Goal: Task Accomplishment & Management: Use online tool/utility

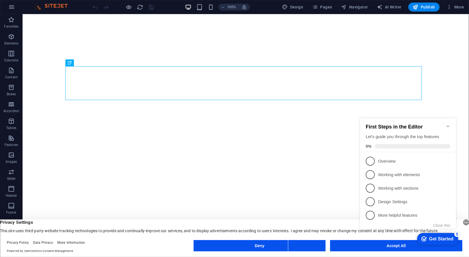
click at [448, 125] on icon "Minimize checklist" at bounding box center [448, 126] width 3 height 2
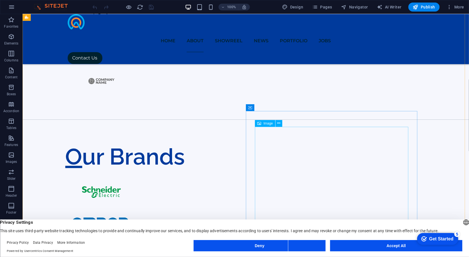
scroll to position [682, 0]
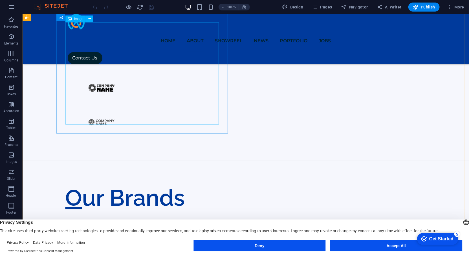
click at [75, 20] on span "Image" at bounding box center [78, 18] width 9 height 3
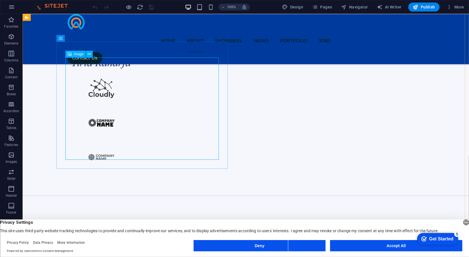
scroll to position [647, 0]
click at [87, 54] on button at bounding box center [89, 54] width 7 height 7
click at [71, 56] on icon at bounding box center [70, 54] width 4 height 7
click at [90, 56] on icon at bounding box center [89, 54] width 3 height 6
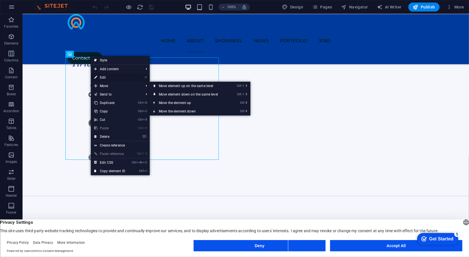
click at [104, 76] on link "⏎ Edit" at bounding box center [110, 77] width 38 height 8
select select "%"
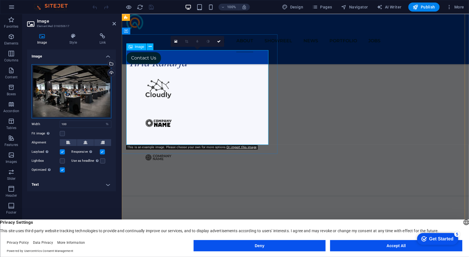
drag, startPoint x: 224, startPoint y: 88, endPoint x: 161, endPoint y: 105, distance: 64.9
click at [112, 25] on header "Image Element #ed-316050617" at bounding box center [71, 21] width 89 height 15
click at [115, 23] on icon at bounding box center [114, 23] width 3 height 5
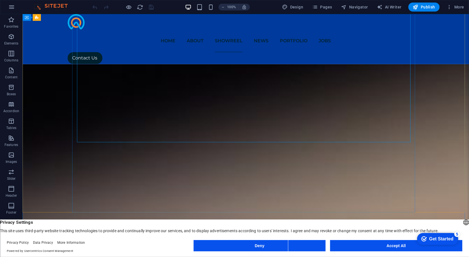
scroll to position [2530, 0]
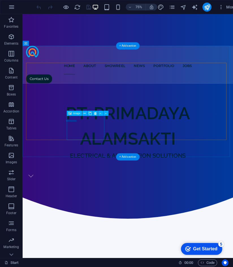
scroll to position [260, 0]
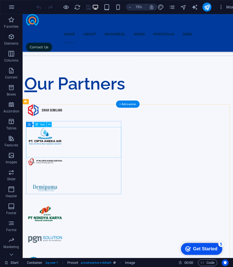
scroll to position [549, 0]
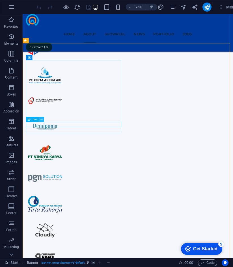
click at [40, 120] on icon at bounding box center [41, 119] width 2 height 5
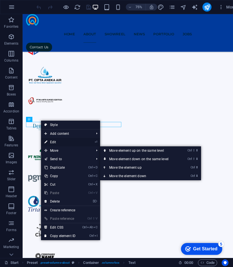
click at [64, 144] on link "⏎ Edit" at bounding box center [60, 142] width 38 height 8
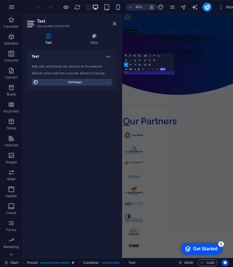
scroll to position [805, 0]
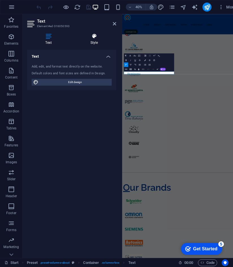
click at [94, 38] on icon at bounding box center [94, 36] width 44 height 6
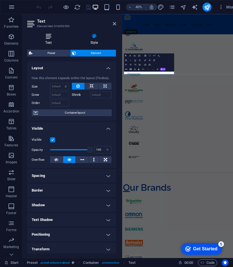
click at [47, 37] on icon at bounding box center [48, 36] width 43 height 6
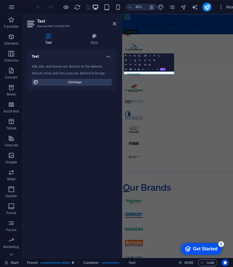
click at [111, 25] on header "Text Element #ed-316050593" at bounding box center [71, 21] width 89 height 15
click at [115, 25] on icon at bounding box center [114, 23] width 3 height 5
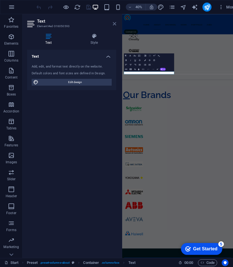
scroll to position [549, 0]
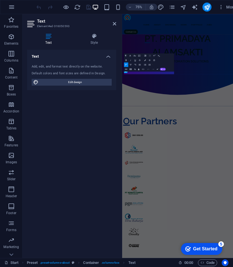
scroll to position [805, 0]
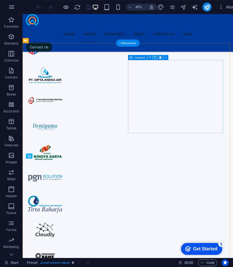
scroll to position [549, 0]
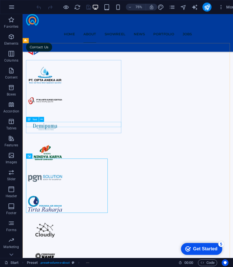
click at [34, 119] on span "Text" at bounding box center [34, 119] width 5 height 3
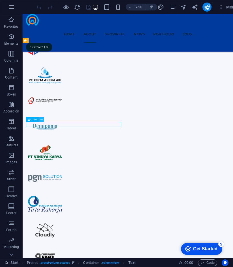
click at [44, 119] on button at bounding box center [41, 119] width 5 height 5
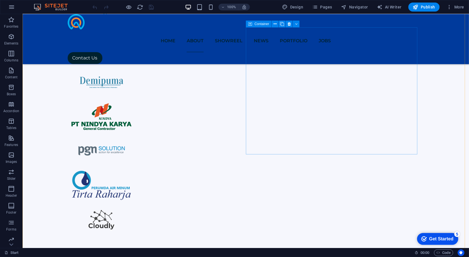
scroll to position [516, 0]
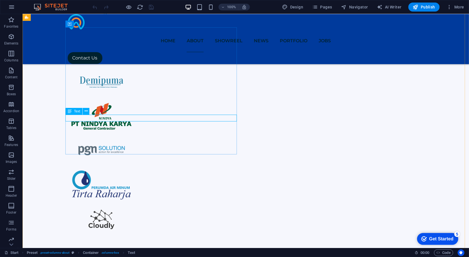
click at [75, 109] on div "Text" at bounding box center [73, 111] width 17 height 7
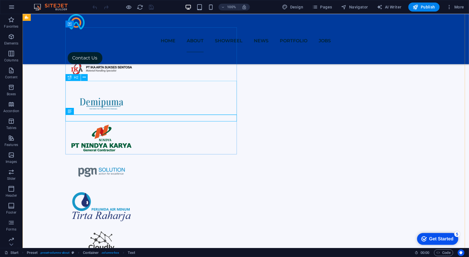
scroll to position [490, 0]
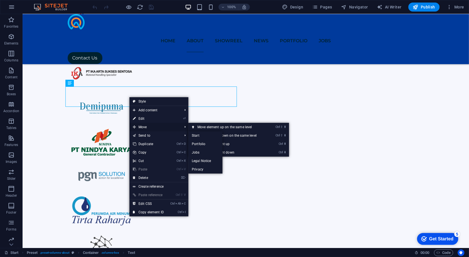
click at [143, 128] on span "Move" at bounding box center [155, 127] width 51 height 8
click at [203, 129] on link "Ctrl ⇧ ⬆ Move element up on the same level" at bounding box center [229, 127] width 80 height 8
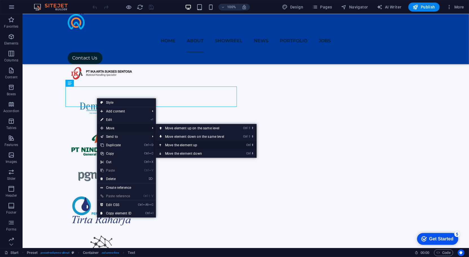
click at [196, 143] on link "Ctrl ⬆ Move the element up" at bounding box center [196, 145] width 80 height 8
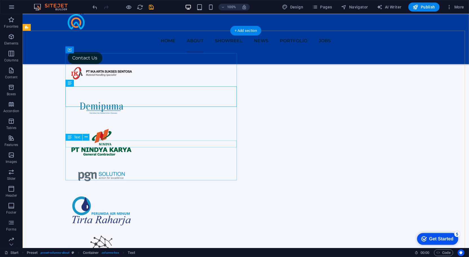
click at [87, 137] on icon at bounding box center [86, 137] width 3 height 6
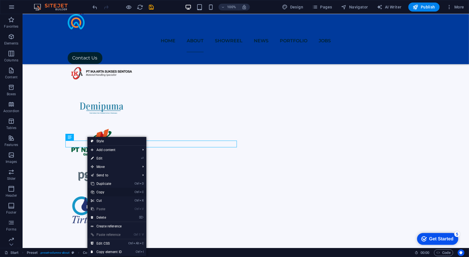
click at [109, 194] on link "Ctrl C Copy" at bounding box center [106, 192] width 38 height 8
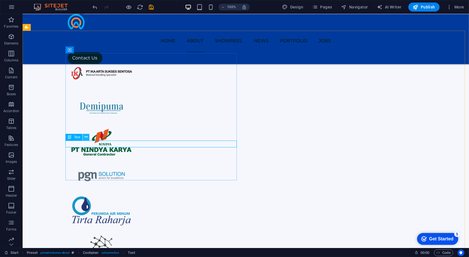
click at [85, 137] on icon at bounding box center [86, 137] width 3 height 6
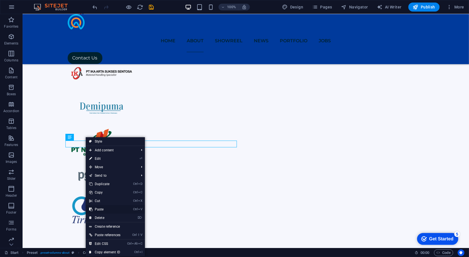
click at [117, 209] on link "Ctrl V Paste" at bounding box center [105, 209] width 38 height 8
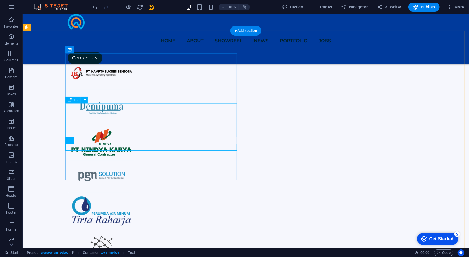
click at [86, 143] on icon at bounding box center [86, 141] width 3 height 6
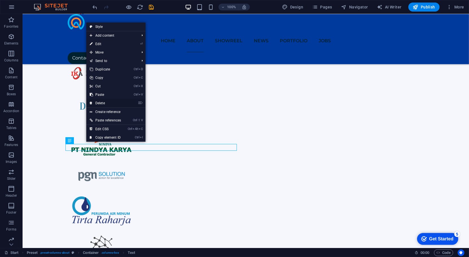
click at [122, 102] on link "⌦ Delete" at bounding box center [105, 103] width 38 height 8
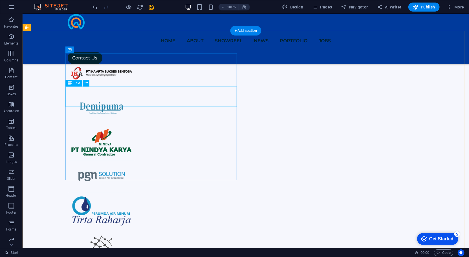
click at [87, 84] on icon at bounding box center [86, 83] width 3 height 6
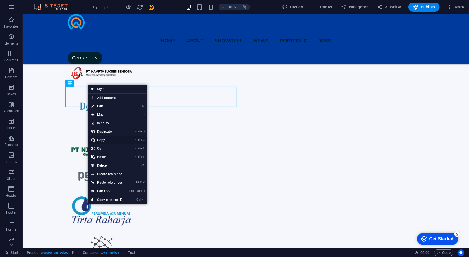
click at [114, 141] on link "Ctrl C Copy" at bounding box center [107, 140] width 38 height 8
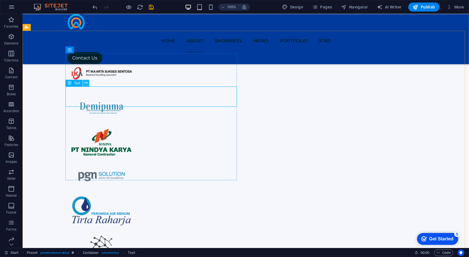
click at [85, 82] on icon at bounding box center [86, 83] width 3 height 6
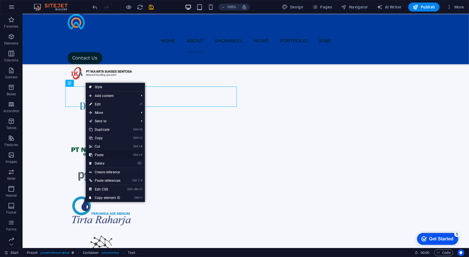
click at [117, 155] on link "Ctrl V Paste" at bounding box center [105, 155] width 38 height 8
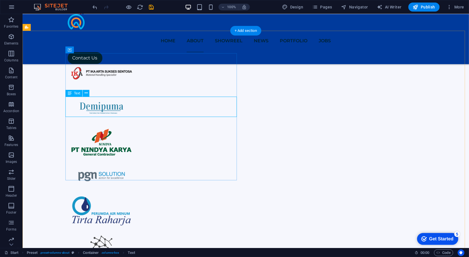
click at [86, 92] on icon at bounding box center [86, 93] width 3 height 6
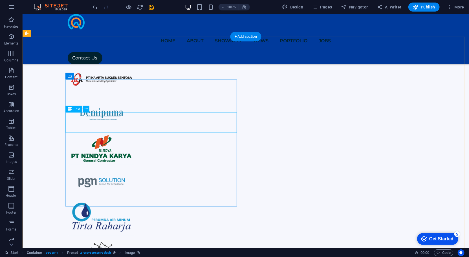
scroll to position [484, 0]
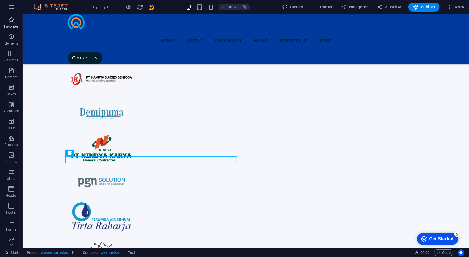
click at [13, 22] on icon "button" at bounding box center [11, 19] width 7 height 7
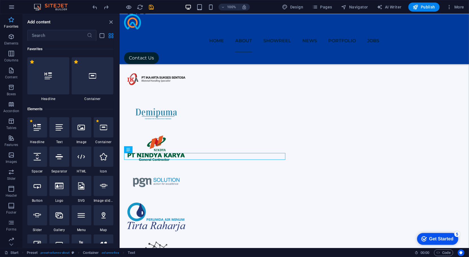
click at [13, 25] on p "Favorites" at bounding box center [11, 26] width 14 height 5
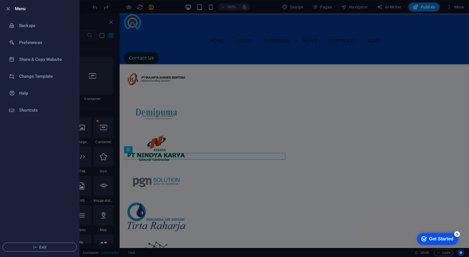
click at [171, 91] on div at bounding box center [234, 128] width 469 height 257
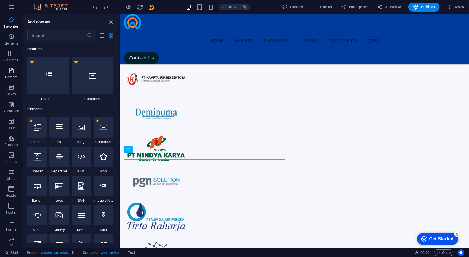
click at [12, 78] on p "Content" at bounding box center [11, 77] width 12 height 5
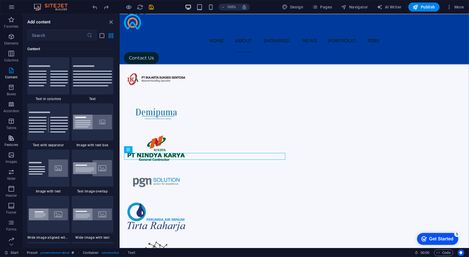
scroll to position [20, 0]
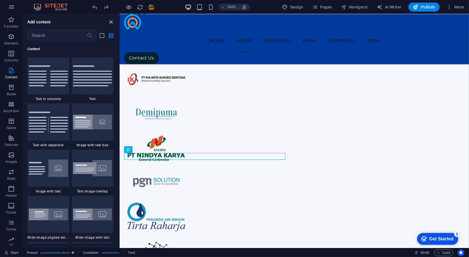
click at [110, 19] on icon "close panel" at bounding box center [111, 22] width 6 height 6
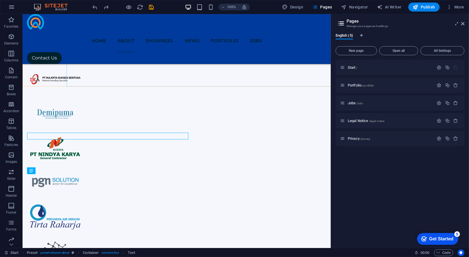
scroll to position [504, 0]
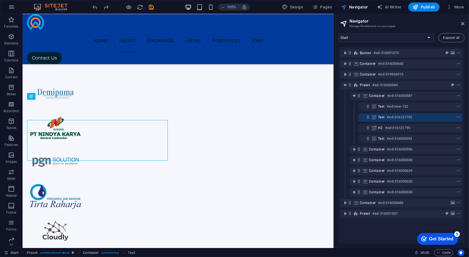
scroll to position [484, 0]
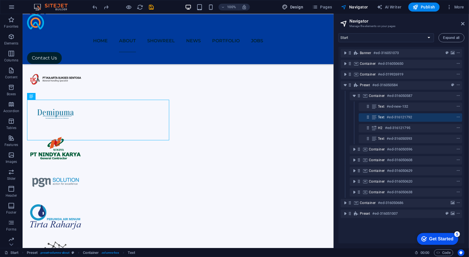
select select "px"
select select "300"
select select "px"
select select "600"
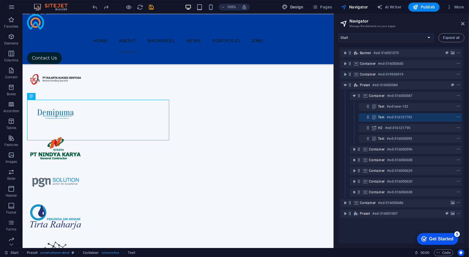
select select "px"
select select "rem"
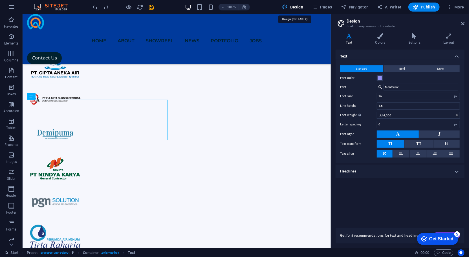
scroll to position [504, 0]
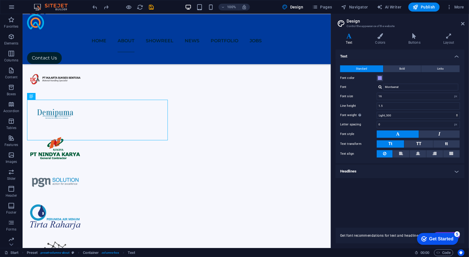
click at [389, 166] on h4 "Headlines" at bounding box center [400, 172] width 129 height 14
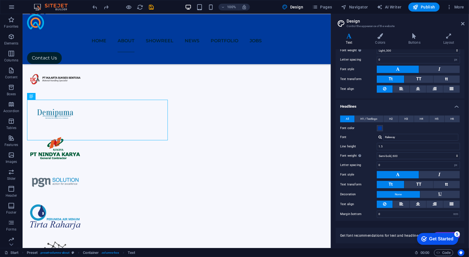
scroll to position [0, 0]
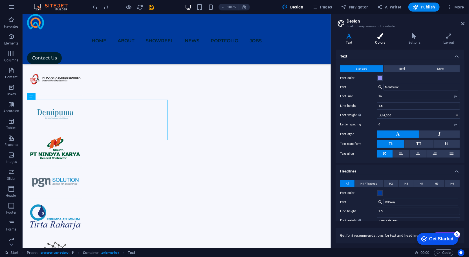
click at [381, 34] on icon at bounding box center [380, 36] width 31 height 6
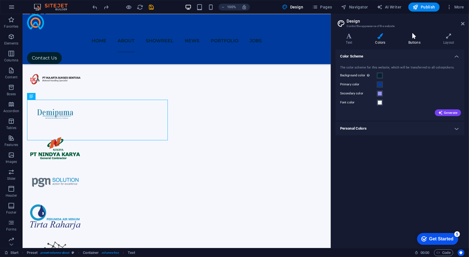
click at [414, 37] on icon at bounding box center [414, 36] width 33 height 6
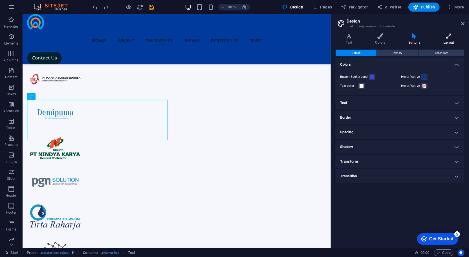
click at [449, 40] on h4 "Layout" at bounding box center [448, 39] width 31 height 12
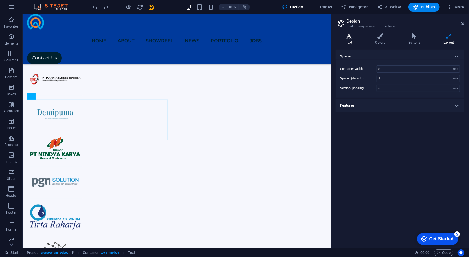
click at [349, 41] on h4 "Text" at bounding box center [350, 39] width 29 height 12
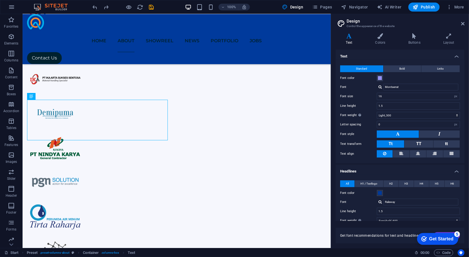
click at [349, 41] on h4 "Text" at bounding box center [350, 39] width 29 height 12
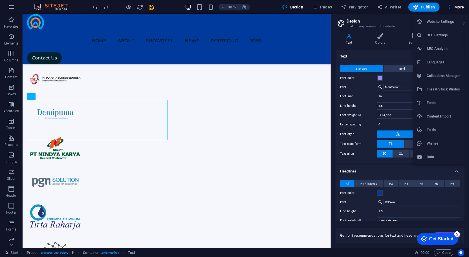
click at [440, 31] on li "SEO Settings" at bounding box center [438, 36] width 51 height 14
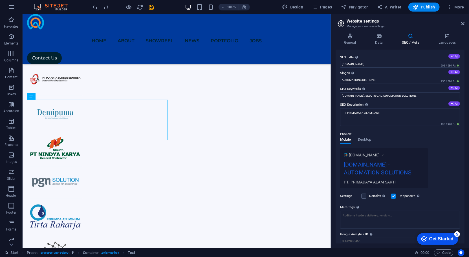
scroll to position [21, 0]
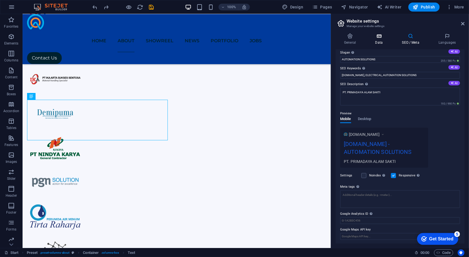
click at [382, 41] on h4 "Data" at bounding box center [380, 39] width 27 height 12
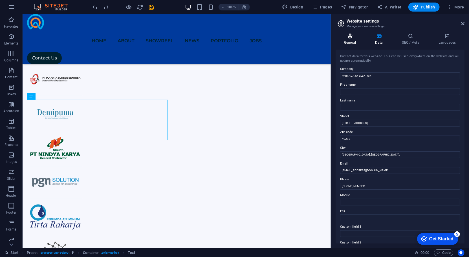
click at [347, 39] on h4 "General" at bounding box center [351, 39] width 31 height 12
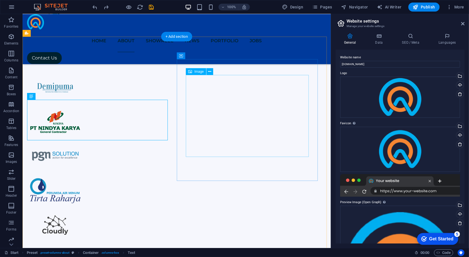
scroll to position [535, 0]
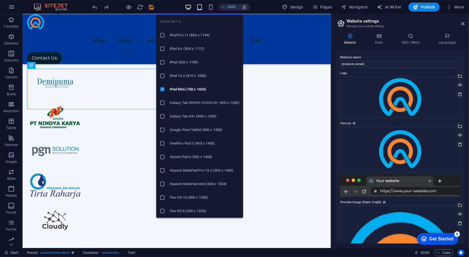
click at [202, 8] on icon "button" at bounding box center [199, 7] width 6 height 6
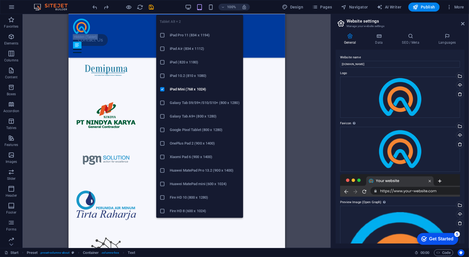
scroll to position [897, 0]
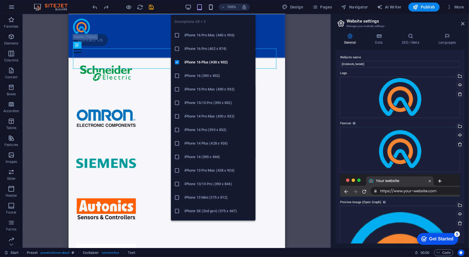
click at [209, 5] on icon "button" at bounding box center [211, 7] width 6 height 6
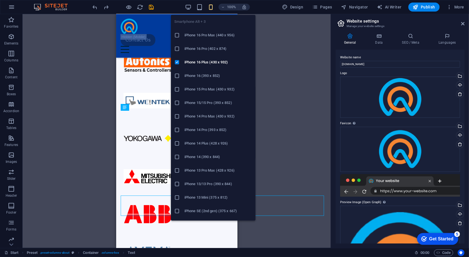
scroll to position [750, 0]
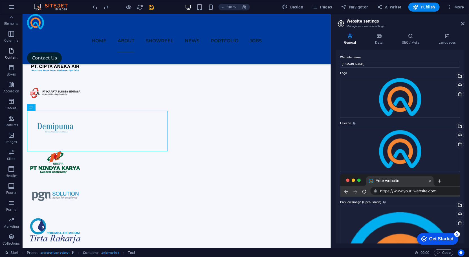
scroll to position [0, 0]
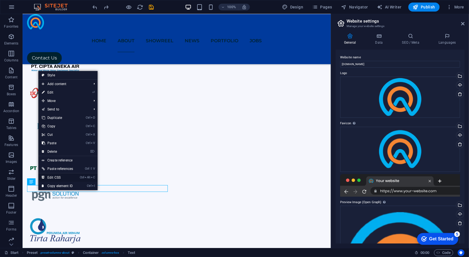
click at [75, 179] on link "Ctrl Alt C Edit CSS" at bounding box center [57, 178] width 38 height 8
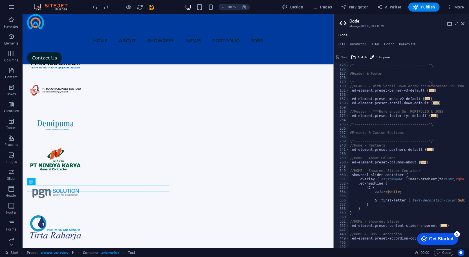
scroll to position [584, 0]
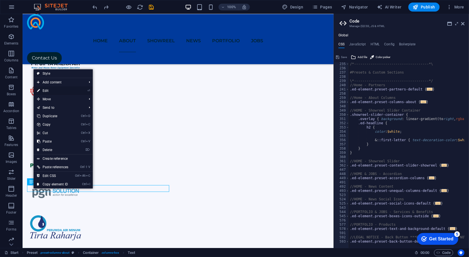
click at [69, 91] on link "⏎ Edit" at bounding box center [53, 91] width 38 height 8
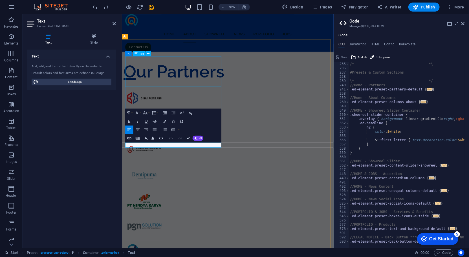
scroll to position [543, 0]
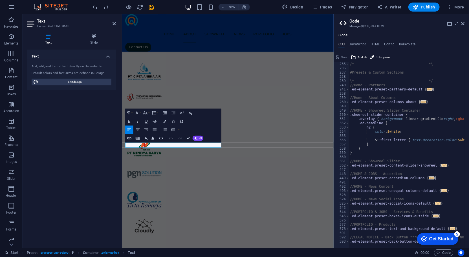
click at [107, 56] on h4 "Text" at bounding box center [71, 55] width 89 height 10
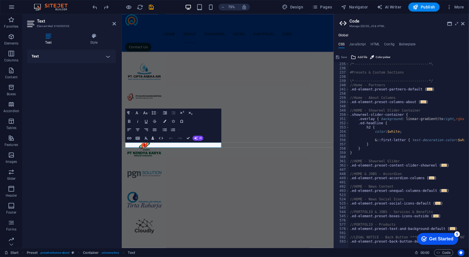
click at [107, 56] on h4 "Text" at bounding box center [71, 57] width 89 height 14
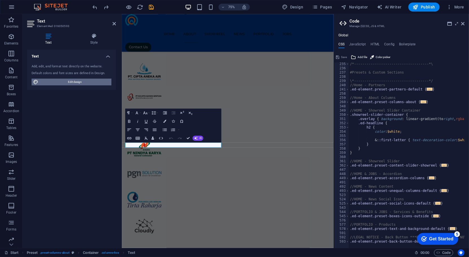
click at [81, 82] on span "Edit design" at bounding box center [75, 82] width 70 height 7
select select "px"
select select "300"
select select "px"
select select "600"
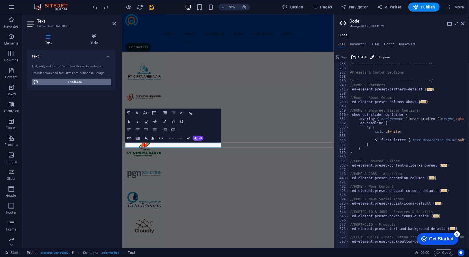
select select "px"
select select "rem"
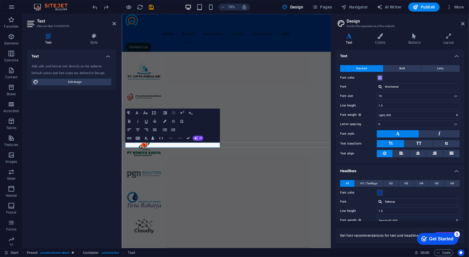
scroll to position [0, 0]
click at [377, 40] on h4 "Colors" at bounding box center [381, 39] width 33 height 12
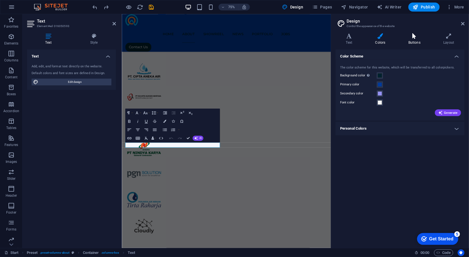
click at [419, 39] on icon at bounding box center [414, 36] width 33 height 6
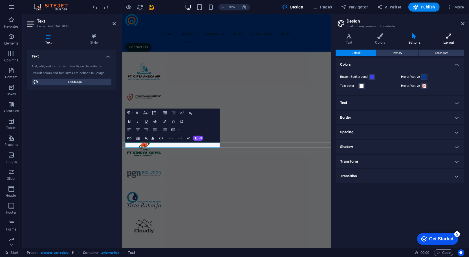
click at [451, 41] on h4 "Layout" at bounding box center [448, 39] width 31 height 12
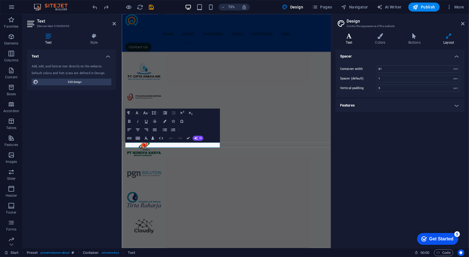
click at [346, 38] on icon at bounding box center [349, 36] width 27 height 6
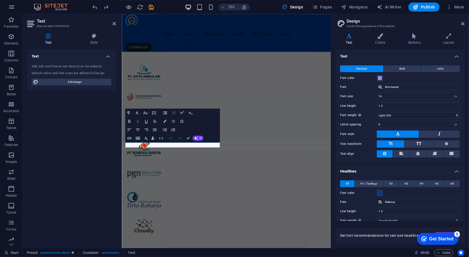
click at [466, 23] on aside "Design Control the appearance of the website Variants Text Colors Buttons Layou…" at bounding box center [400, 131] width 138 height 234
click at [463, 25] on icon at bounding box center [462, 23] width 3 height 5
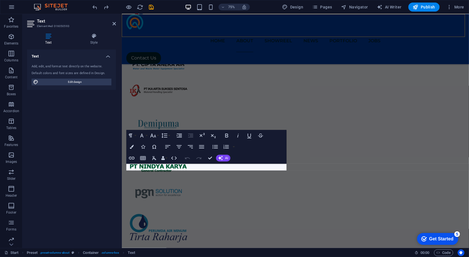
scroll to position [473, 0]
click at [114, 25] on icon at bounding box center [114, 23] width 3 height 5
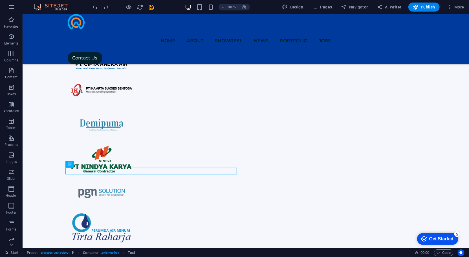
click at [425, 238] on icon "checkmark" at bounding box center [424, 239] width 6 height 6
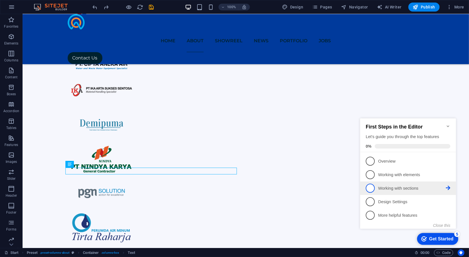
click at [424, 181] on li "3 Working with sections - incomplete" at bounding box center [408, 188] width 96 height 14
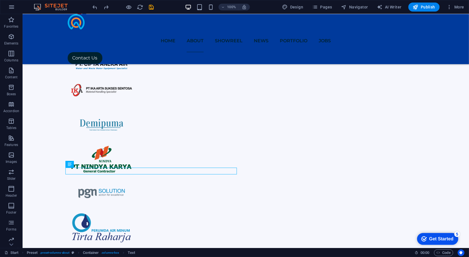
click at [444, 240] on div "Get Started" at bounding box center [441, 238] width 24 height 5
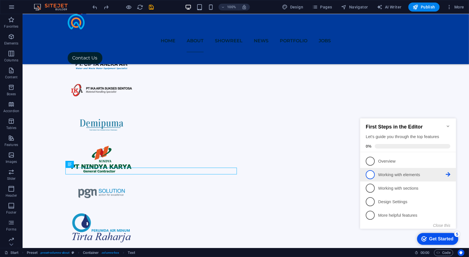
click at [406, 178] on link "2 Working with elements - incomplete" at bounding box center [408, 174] width 85 height 9
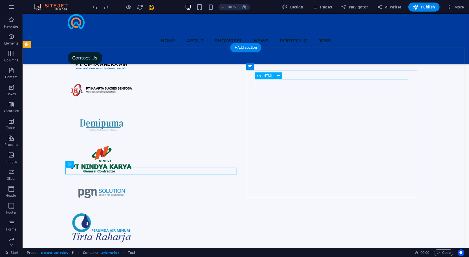
scroll to position [0, 0]
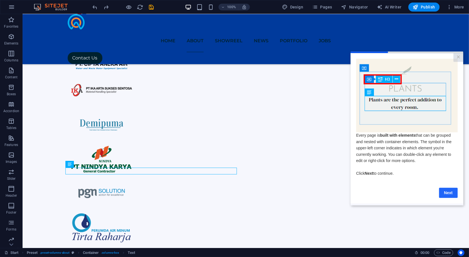
click at [446, 192] on link "Next" at bounding box center [448, 193] width 19 height 10
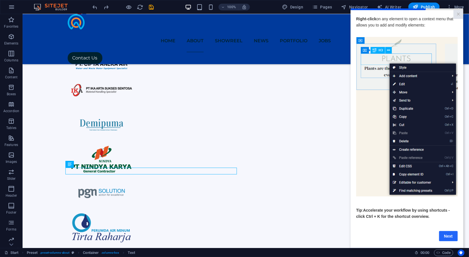
click at [446, 237] on link "Next" at bounding box center [448, 236] width 19 height 10
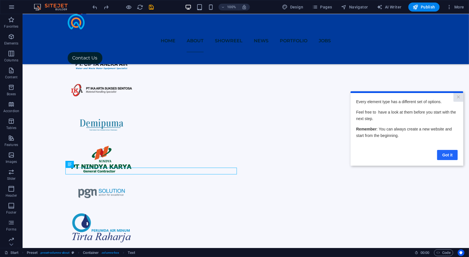
click at [447, 156] on link "Got it" at bounding box center [447, 155] width 21 height 10
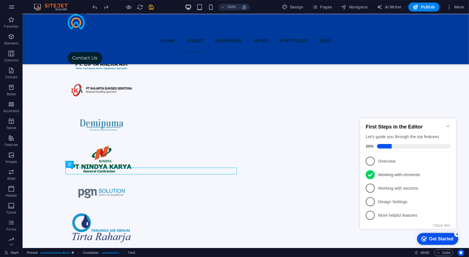
click at [447, 124] on icon "Minimize checklist" at bounding box center [448, 126] width 5 height 5
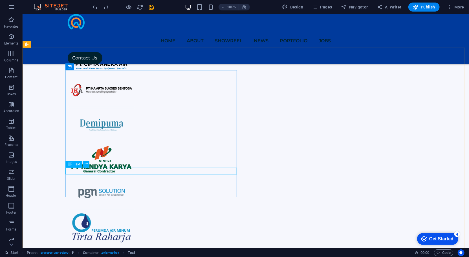
click at [71, 165] on icon at bounding box center [70, 164] width 4 height 7
click at [86, 166] on icon at bounding box center [86, 164] width 3 height 6
click at [86, 165] on icon at bounding box center [86, 164] width 3 height 6
click at [86, 164] on icon at bounding box center [86, 164] width 3 height 6
click at [85, 166] on icon at bounding box center [86, 164] width 3 height 6
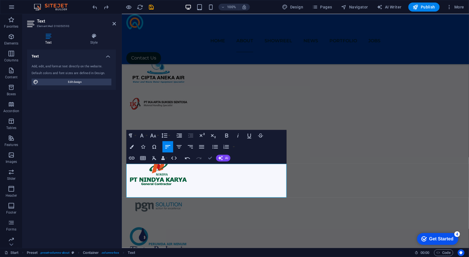
scroll to position [463, 0]
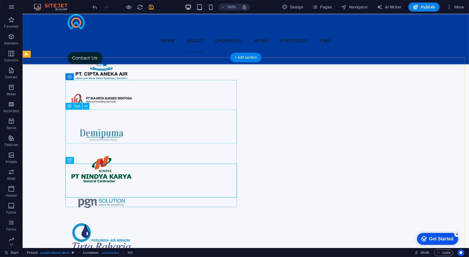
click at [85, 161] on icon at bounding box center [84, 161] width 3 height 6
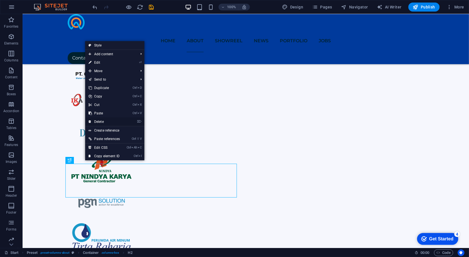
click at [120, 119] on link "⌦ Delete" at bounding box center [104, 122] width 38 height 8
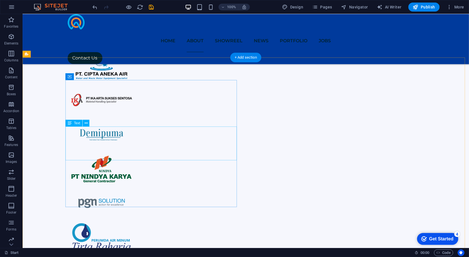
click at [87, 124] on icon at bounding box center [86, 123] width 3 height 6
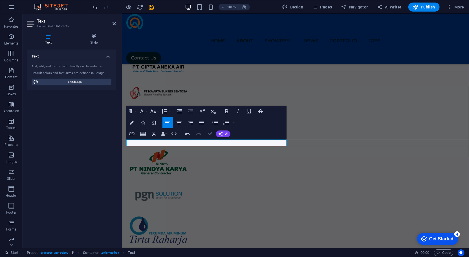
scroll to position [474, 0]
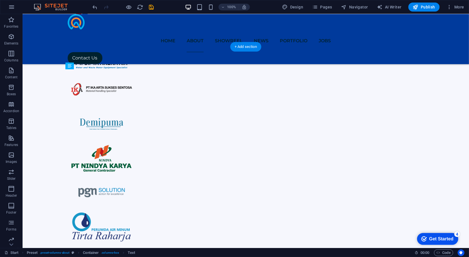
drag, startPoint x: 231, startPoint y: 148, endPoint x: 197, endPoint y: 158, distance: 35.5
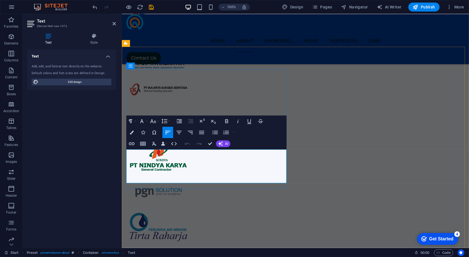
drag, startPoint x: 268, startPoint y: 179, endPoint x: 129, endPoint y: 152, distance: 141.5
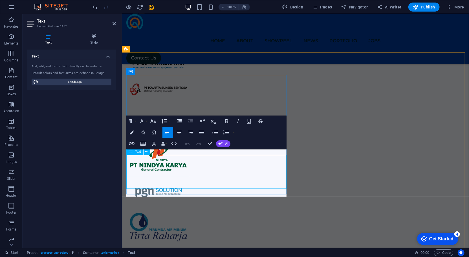
scroll to position [468, 0]
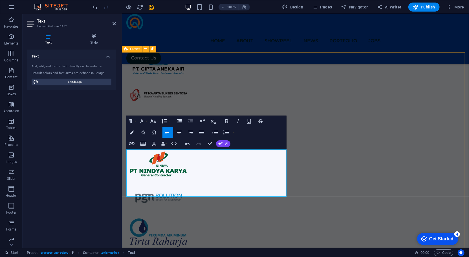
drag, startPoint x: 128, startPoint y: 153, endPoint x: 212, endPoint y: 198, distance: 95.3
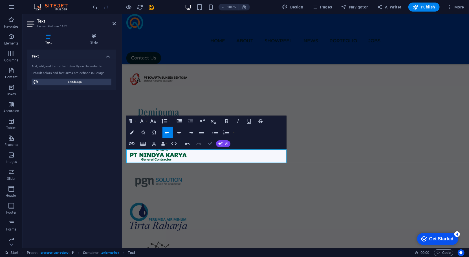
scroll to position [488, 0]
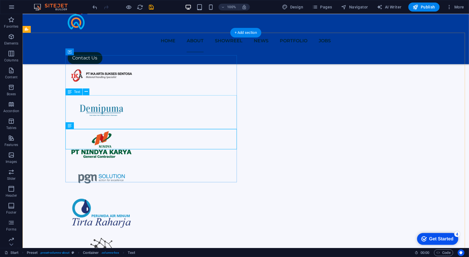
click at [86, 92] on icon at bounding box center [86, 92] width 3 height 6
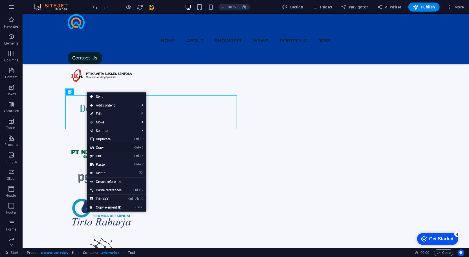
click at [112, 148] on link "Ctrl C Copy" at bounding box center [106, 148] width 38 height 8
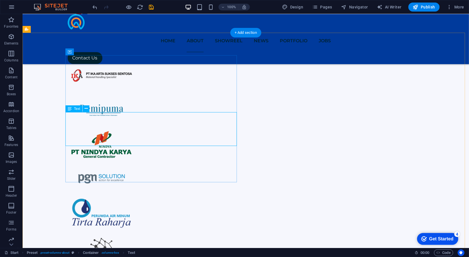
click at [87, 107] on icon at bounding box center [86, 109] width 3 height 6
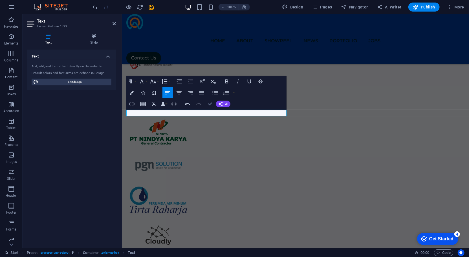
scroll to position [504, 0]
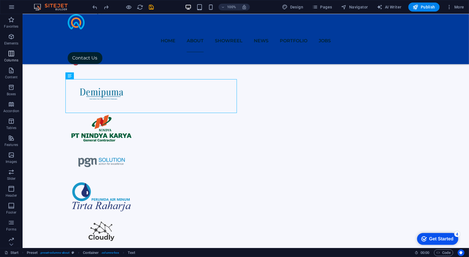
click at [11, 57] on icon "button" at bounding box center [11, 53] width 7 height 7
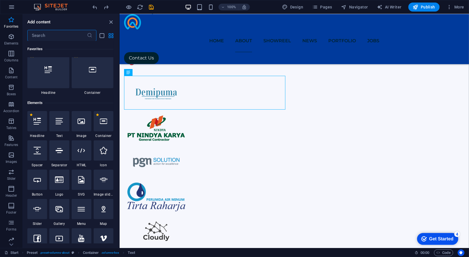
scroll to position [0, 0]
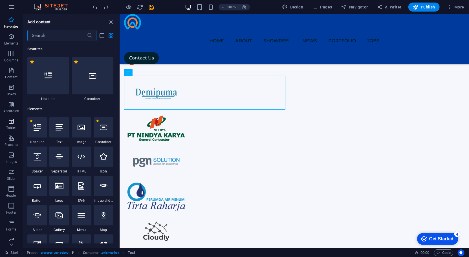
click at [15, 127] on p "Tables" at bounding box center [11, 128] width 10 height 5
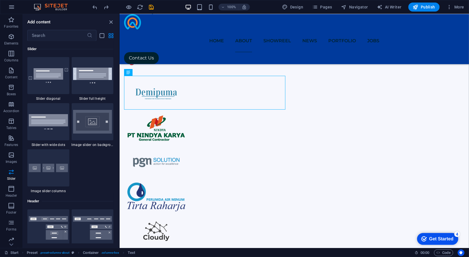
scroll to position [3208, 0]
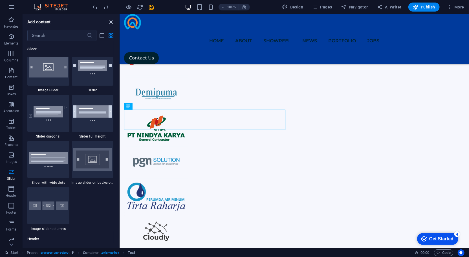
click at [112, 23] on icon "close panel" at bounding box center [111, 22] width 6 height 6
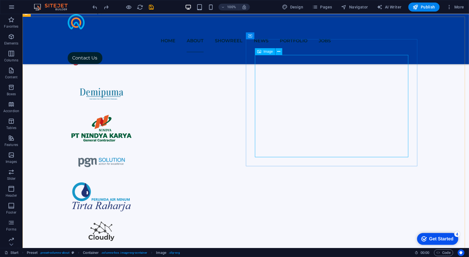
click at [269, 53] on span "Image" at bounding box center [268, 51] width 9 height 3
click at [279, 52] on icon at bounding box center [278, 52] width 3 height 6
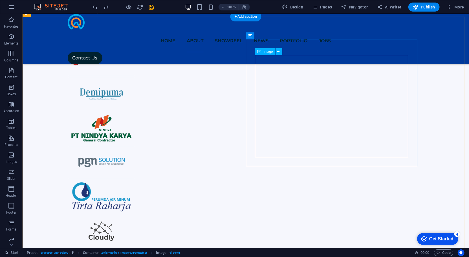
select select "%"
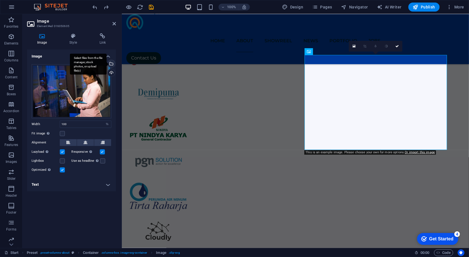
click at [112, 64] on div "Select files from the file manager, stock photos, or upload file(s)" at bounding box center [111, 64] width 8 height 8
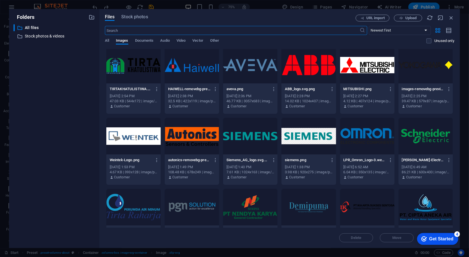
scroll to position [0, 0]
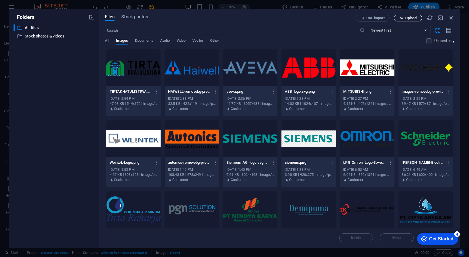
click at [401, 17] on icon "button" at bounding box center [402, 18] width 4 height 4
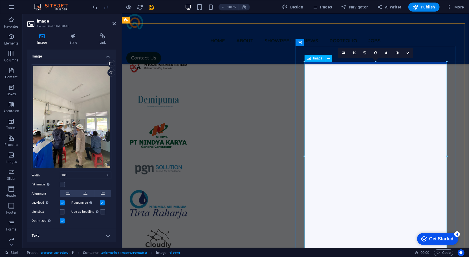
scroll to position [497, 0]
click at [89, 176] on input "100" at bounding box center [85, 175] width 51 height 7
type input "1"
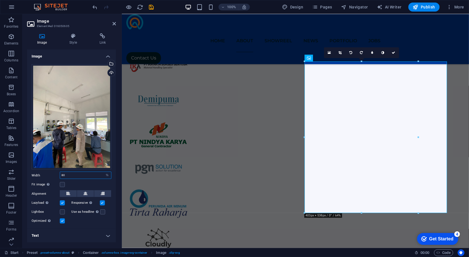
type input "8"
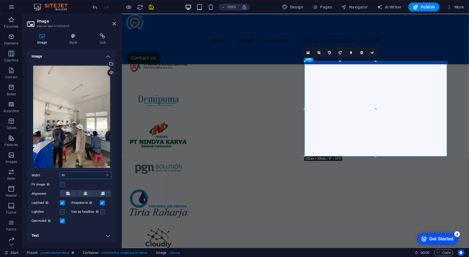
type input "5"
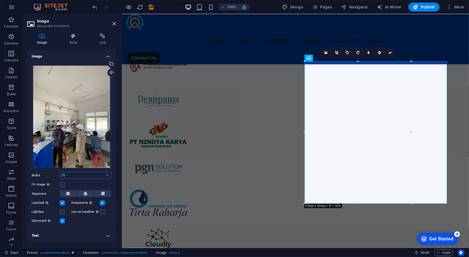
type input "7"
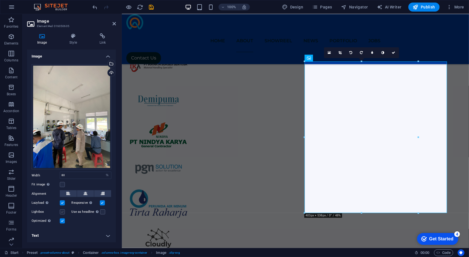
click at [63, 212] on label at bounding box center [62, 212] width 5 height 5
click at [0, 0] on input "Lightbox" at bounding box center [0, 0] width 0 height 0
click at [62, 210] on label at bounding box center [62, 212] width 5 height 5
click at [0, 0] on input "Lightbox" at bounding box center [0, 0] width 0 height 0
click at [104, 191] on icon at bounding box center [103, 193] width 4 height 7
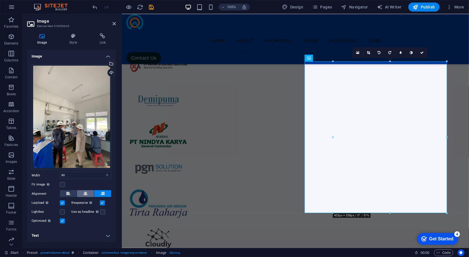
click at [89, 192] on button at bounding box center [85, 193] width 17 height 7
click at [60, 185] on label at bounding box center [62, 184] width 5 height 5
click at [0, 0] on input "Fit image Automatically fit image to a fixed width and height" at bounding box center [0, 0] width 0 height 0
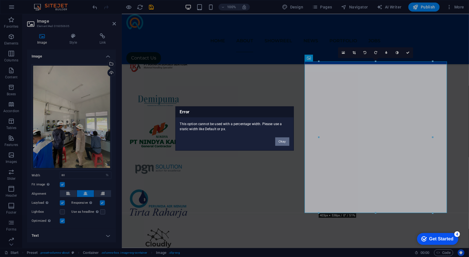
click at [282, 142] on button "Okay" at bounding box center [282, 142] width 14 height 8
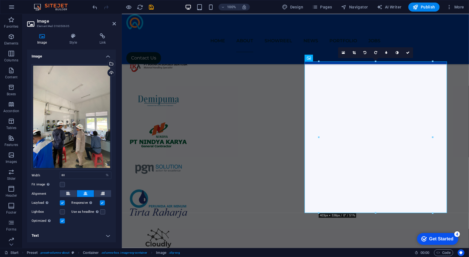
click at [62, 222] on label at bounding box center [62, 221] width 5 height 5
click at [0, 0] on input "Optimized Images are compressed to improve page speed." at bounding box center [0, 0] width 0 height 0
click at [62, 222] on label at bounding box center [62, 221] width 5 height 5
click at [0, 0] on input "Optimized Images are compressed to improve page speed." at bounding box center [0, 0] width 0 height 0
click at [354, 52] on icon at bounding box center [354, 52] width 3 height 3
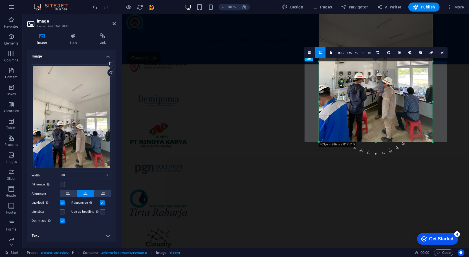
drag, startPoint x: 376, startPoint y: 62, endPoint x: 385, endPoint y: 133, distance: 71.5
click at [385, 133] on div "180 170 160 150 140 130 120 110 100 90 80 70 60 50 40 30 20 10 0 -10 -20 -30 -4…" at bounding box center [376, 102] width 114 height 81
click at [442, 54] on link at bounding box center [442, 52] width 11 height 11
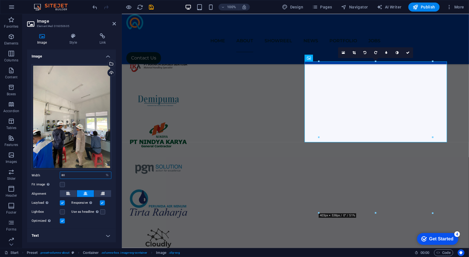
click at [77, 176] on input "80" at bounding box center [85, 175] width 51 height 7
type input "8"
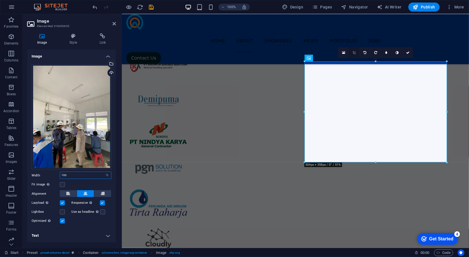
type input "100"
click at [354, 52] on icon at bounding box center [354, 52] width 3 height 3
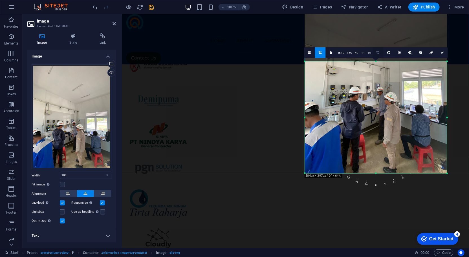
drag, startPoint x: 376, startPoint y: 62, endPoint x: 375, endPoint y: 51, distance: 11.1
click at [375, 62] on div "180 170 160 150 140 130 120 110 100 90 80 70 60 50 40 30 20 10 0 -10 -20 -30 -4…" at bounding box center [376, 118] width 142 height 112
click at [348, 51] on link "16:9" at bounding box center [350, 53] width 8 height 11
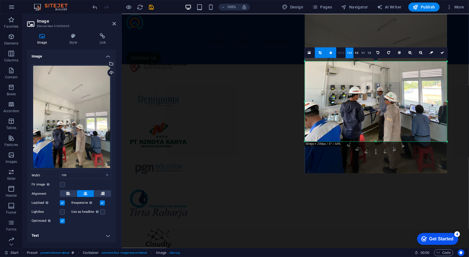
click at [338, 52] on link "16:10" at bounding box center [341, 53] width 10 height 11
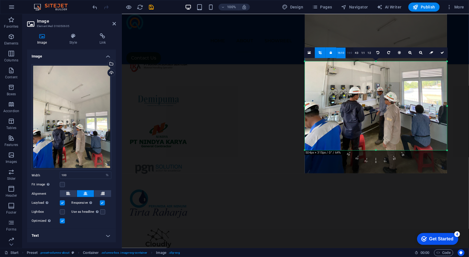
click at [350, 53] on link "16:9" at bounding box center [350, 53] width 8 height 11
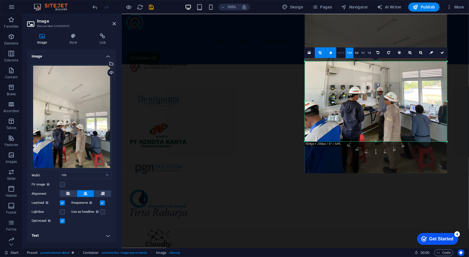
click at [344, 53] on link "16:10" at bounding box center [341, 53] width 10 height 11
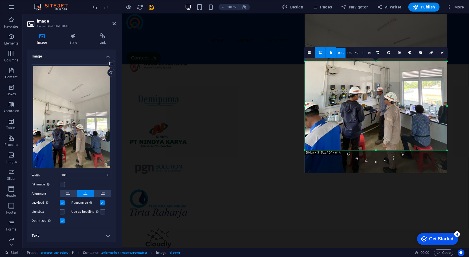
click at [353, 54] on link "16:9" at bounding box center [350, 53] width 8 height 11
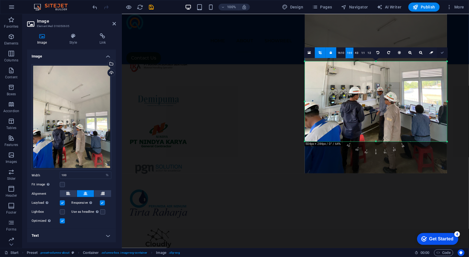
click at [441, 56] on link at bounding box center [442, 52] width 11 height 11
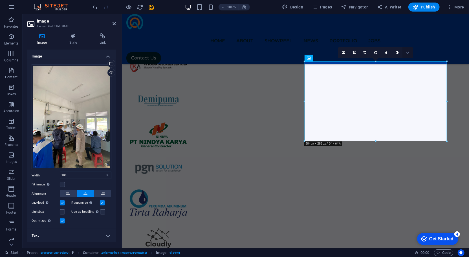
click at [408, 55] on link at bounding box center [408, 52] width 11 height 11
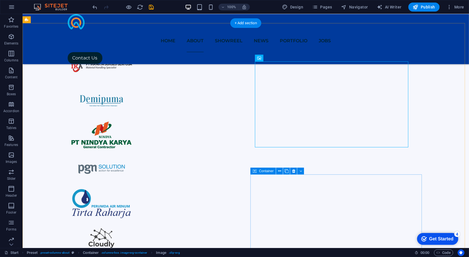
scroll to position [551, 0]
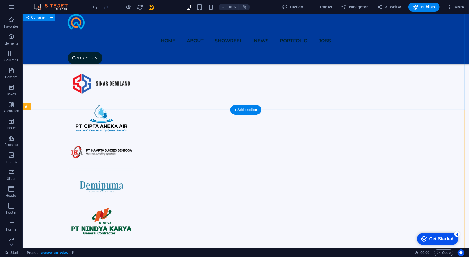
scroll to position [411, 0]
